Goal: Task Accomplishment & Management: Manage account settings

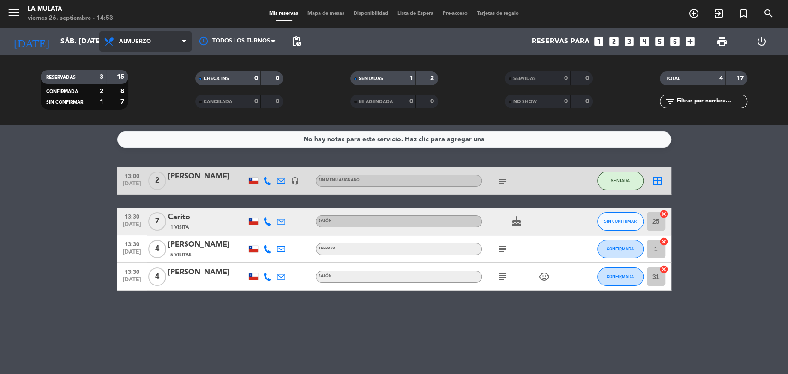
click at [150, 39] on span "Almuerzo" at bounding box center [135, 41] width 32 height 6
click at [199, 184] on div at bounding box center [207, 186] width 78 height 7
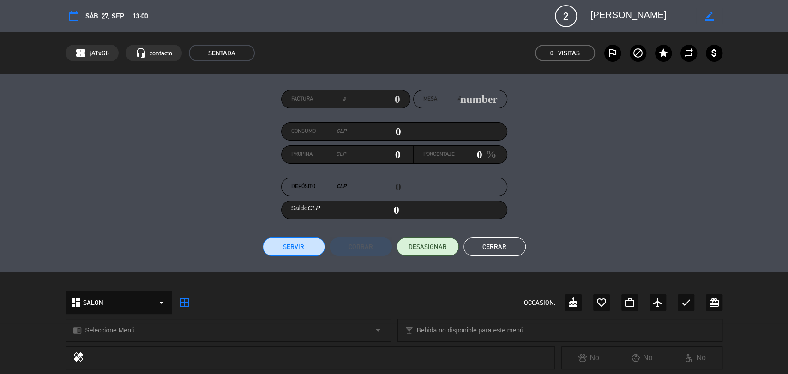
click at [674, 189] on div "Factura # Mesa # Consumo CLP 0 Propina CLP 0 Porcentaje 0 % Depósito CLP 0 Sald…" at bounding box center [394, 173] width 657 height 166
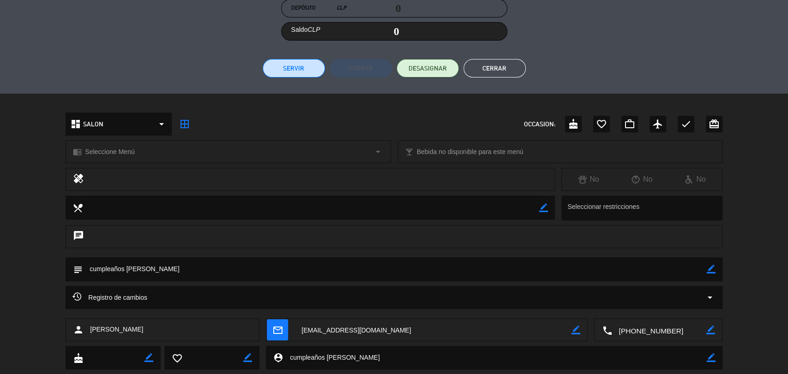
scroll to position [202, 0]
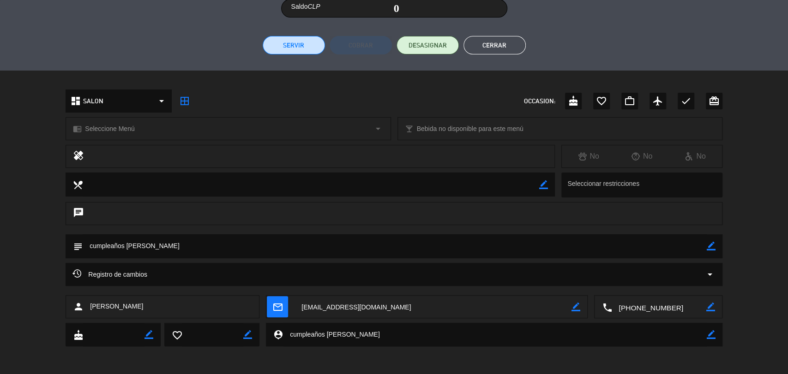
click at [107, 273] on span "Registro de cambios" at bounding box center [109, 274] width 75 height 11
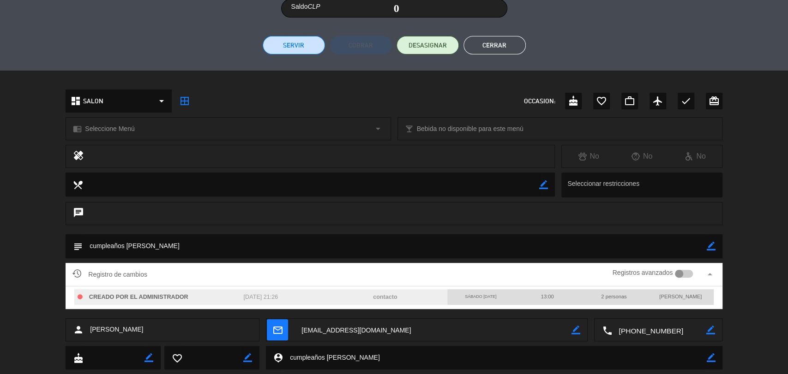
click at [0, 238] on div "subject border_color" at bounding box center [394, 249] width 788 height 29
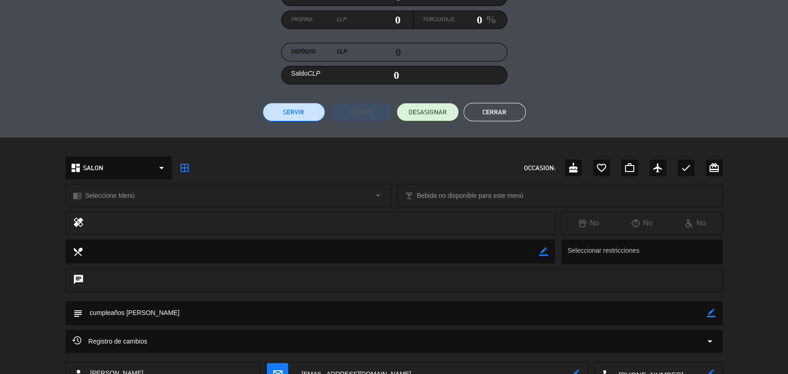
scroll to position [120, 0]
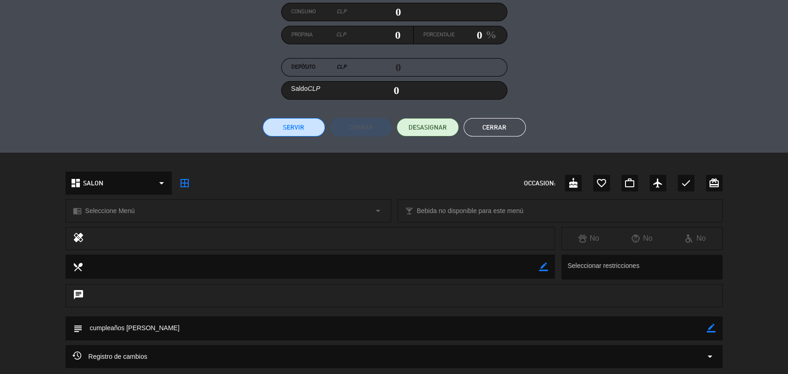
click at [0, 238] on div "healing No No No" at bounding box center [394, 241] width 788 height 28
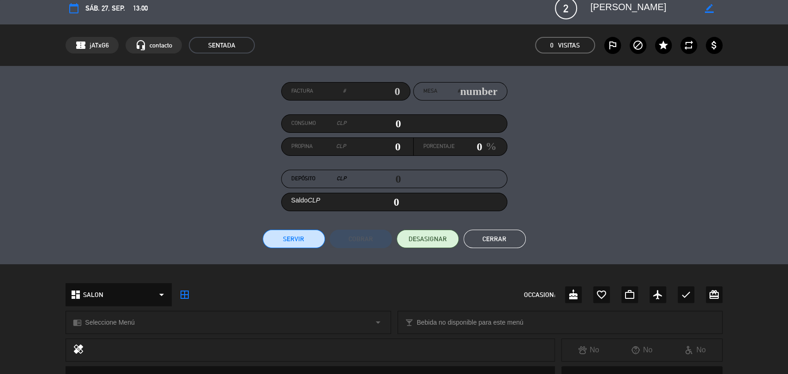
scroll to position [0, 0]
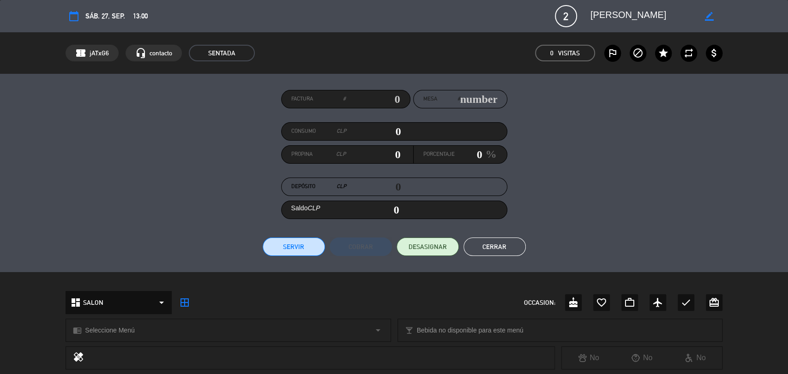
click at [149, 144] on div "Factura # Mesa # Consumo CLP 0 Propina CLP 0 Porcentaje 0 % Depósito CLP 0 Sald…" at bounding box center [394, 173] width 657 height 166
click at [71, 17] on icon "calendar_today" at bounding box center [73, 16] width 11 height 11
click at [72, 16] on icon "calendar_today" at bounding box center [73, 16] width 11 height 11
click at [92, 16] on span "sáb. 27, sep." at bounding box center [105, 16] width 40 height 12
click at [71, 18] on icon "calendar_today" at bounding box center [73, 16] width 11 height 11
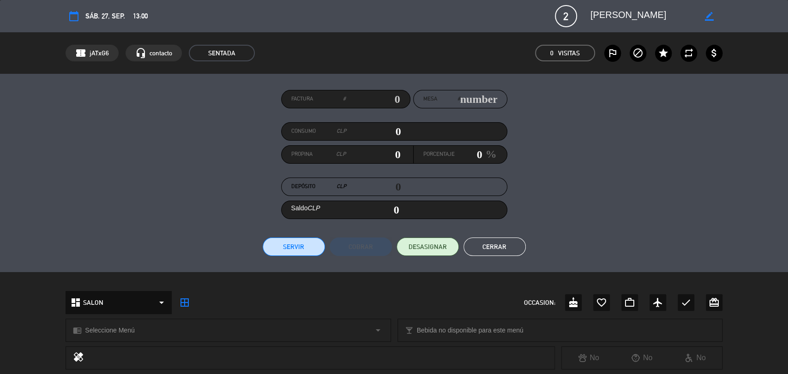
click at [126, 14] on div "calendar_today sáb. 27, sep. 13:00 2 [PERSON_NAME] border_color phone mail_outl…" at bounding box center [394, 16] width 657 height 22
click at [85, 16] on span "sáb. 27, sep." at bounding box center [105, 16] width 40 height 12
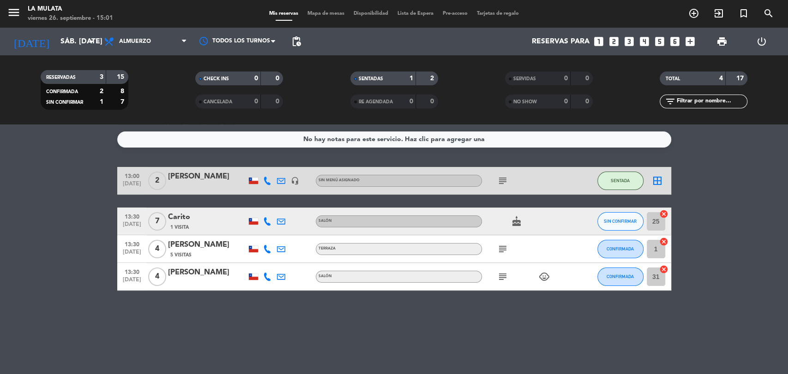
click at [221, 171] on div "[PERSON_NAME]" at bounding box center [207, 177] width 78 height 12
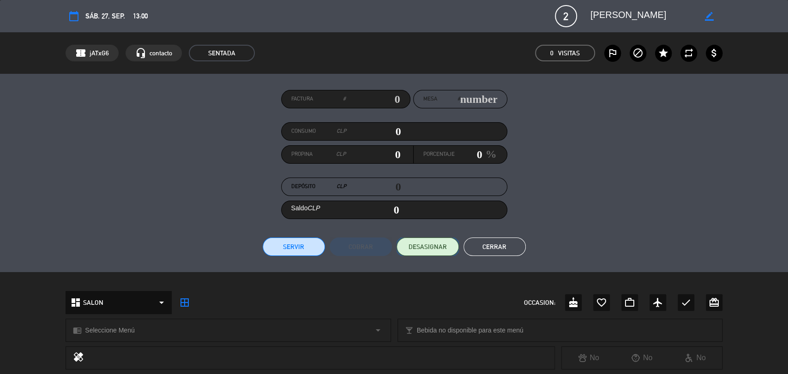
click at [431, 246] on span "DESASIGNAR" at bounding box center [428, 247] width 38 height 10
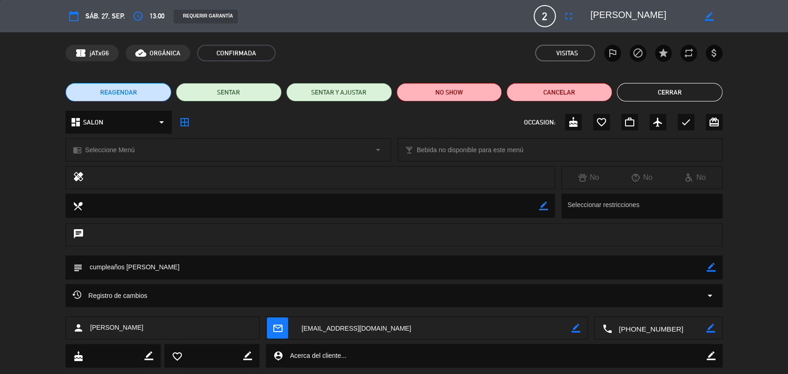
click at [118, 92] on span "REAGENDAR" at bounding box center [118, 93] width 37 height 10
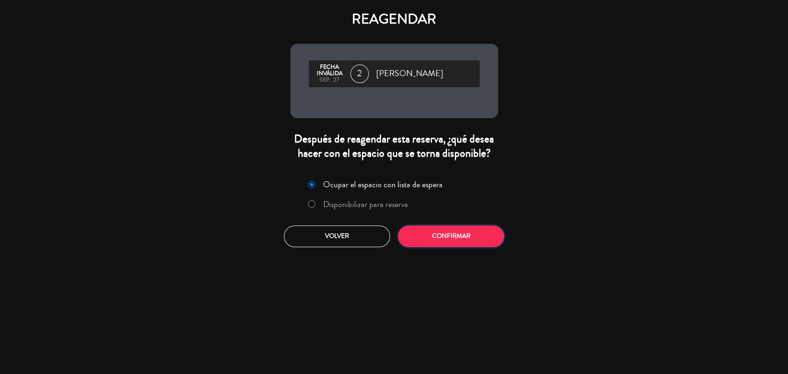
click at [436, 233] on button "Confirmar" at bounding box center [451, 237] width 106 height 22
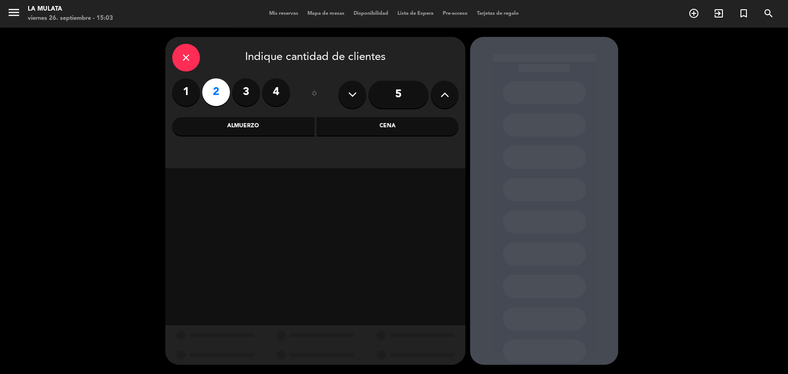
click at [262, 131] on div "Almuerzo" at bounding box center [243, 126] width 142 height 18
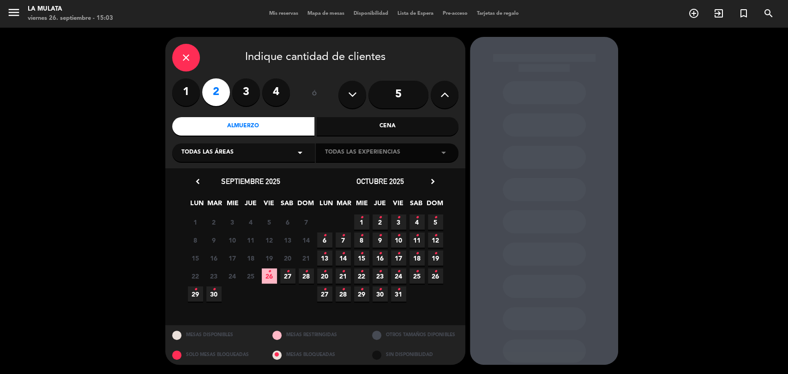
click at [307, 277] on span "28 •" at bounding box center [306, 276] width 15 height 15
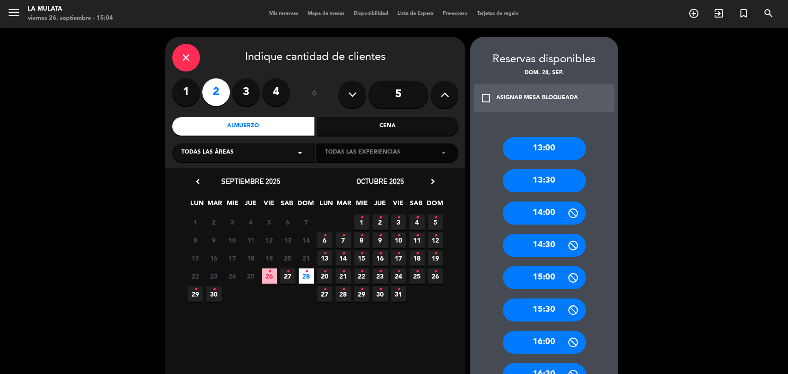
click at [535, 154] on div "13:00" at bounding box center [544, 148] width 83 height 23
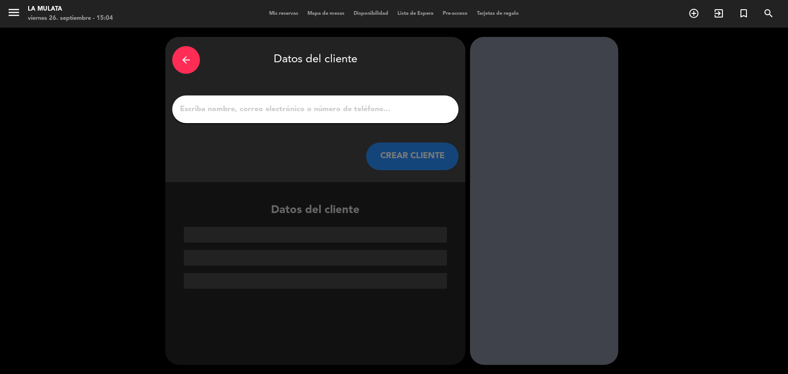
click at [350, 109] on input "1" at bounding box center [315, 109] width 272 height 13
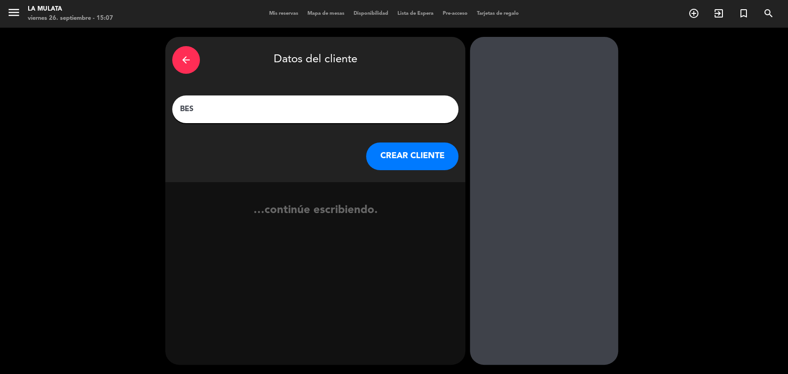
type input "BES"
